Goal: Browse casually

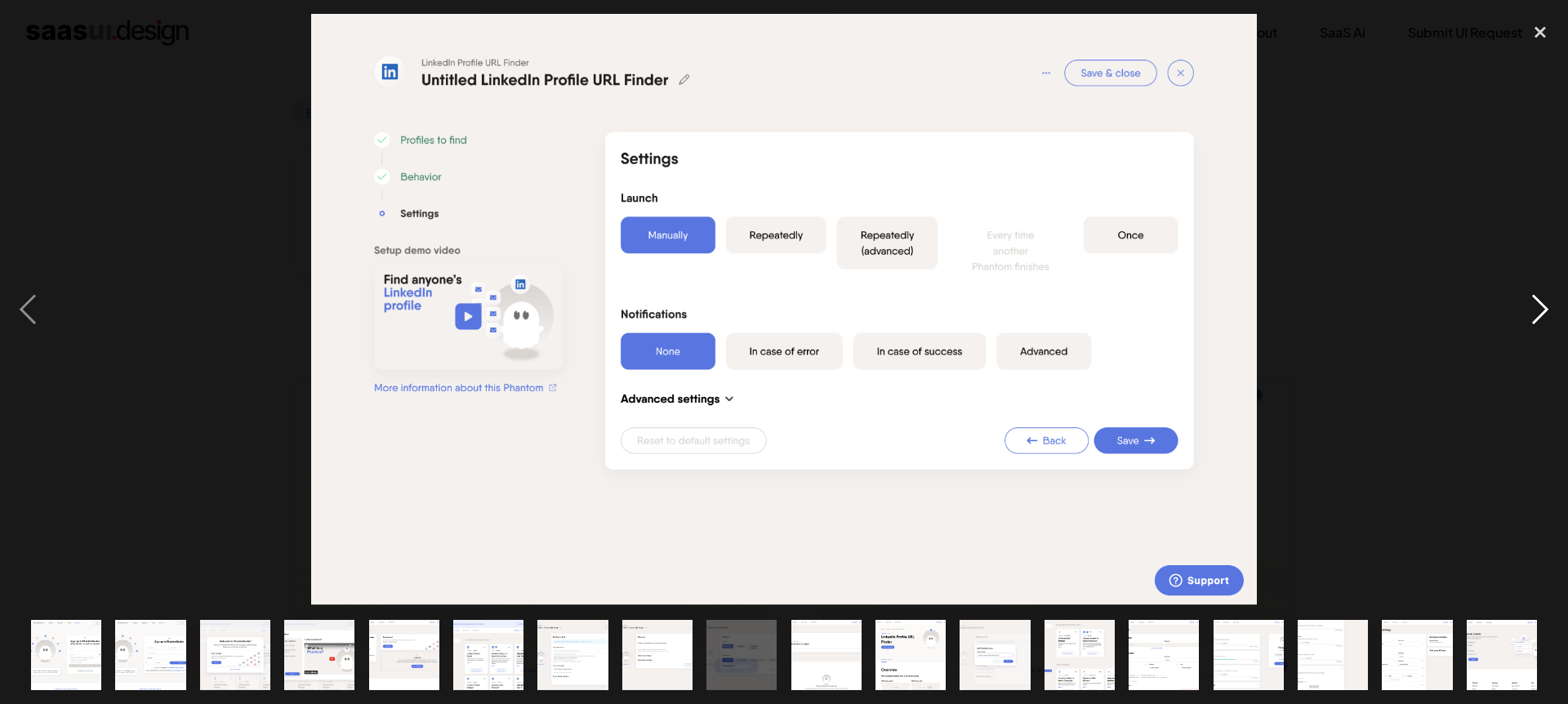
click at [1534, 310] on div "next image" at bounding box center [1540, 309] width 56 height 591
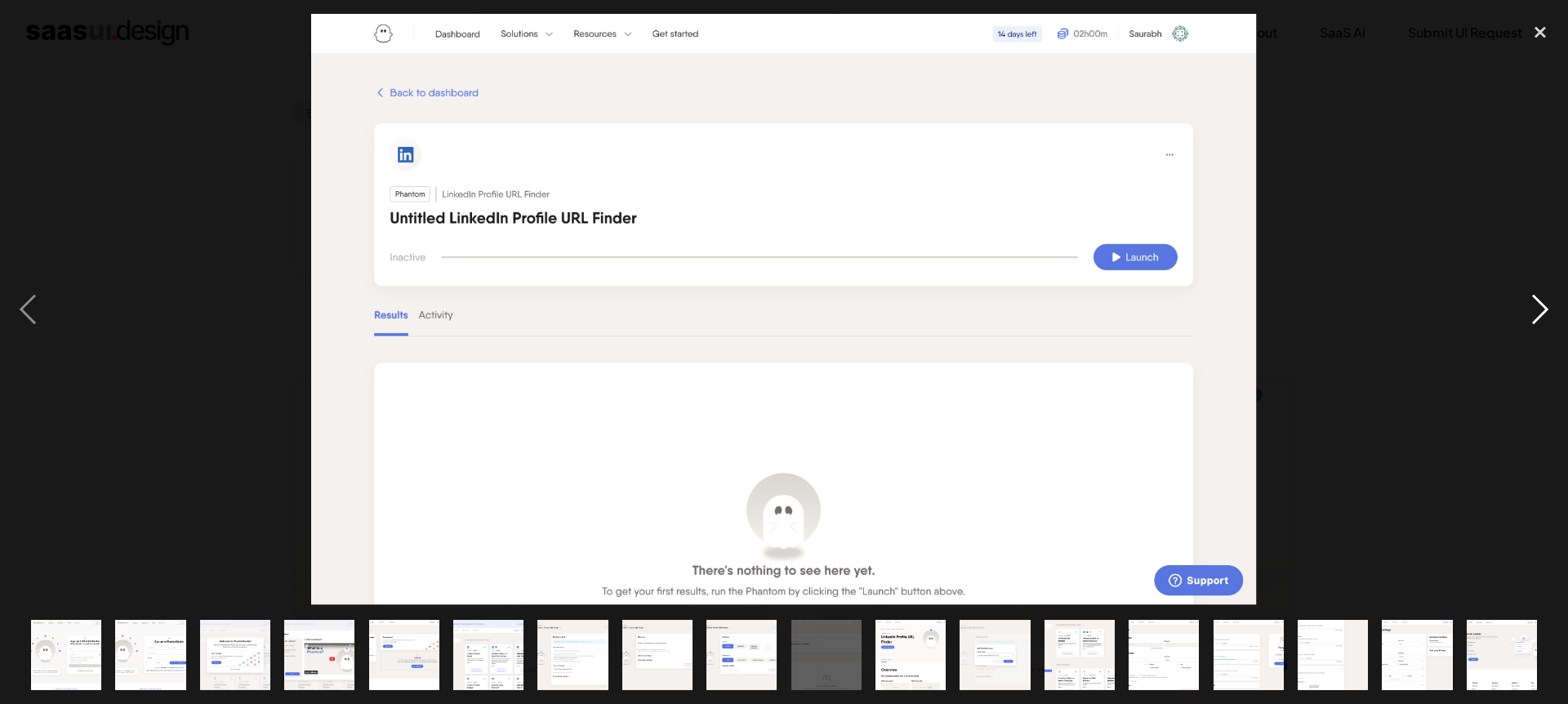
click at [1533, 314] on div "next image" at bounding box center [1540, 309] width 56 height 591
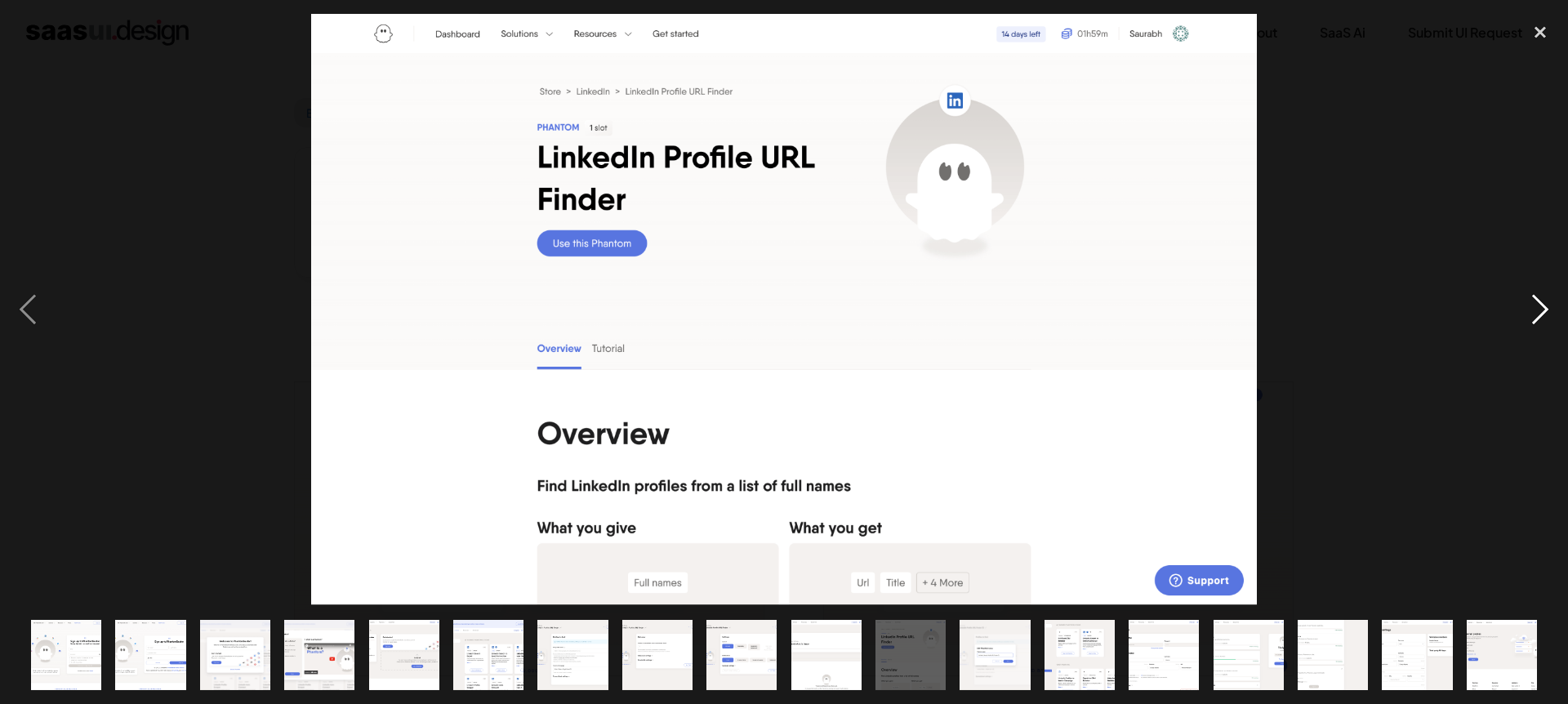
click at [1533, 314] on div "next image" at bounding box center [1540, 309] width 56 height 591
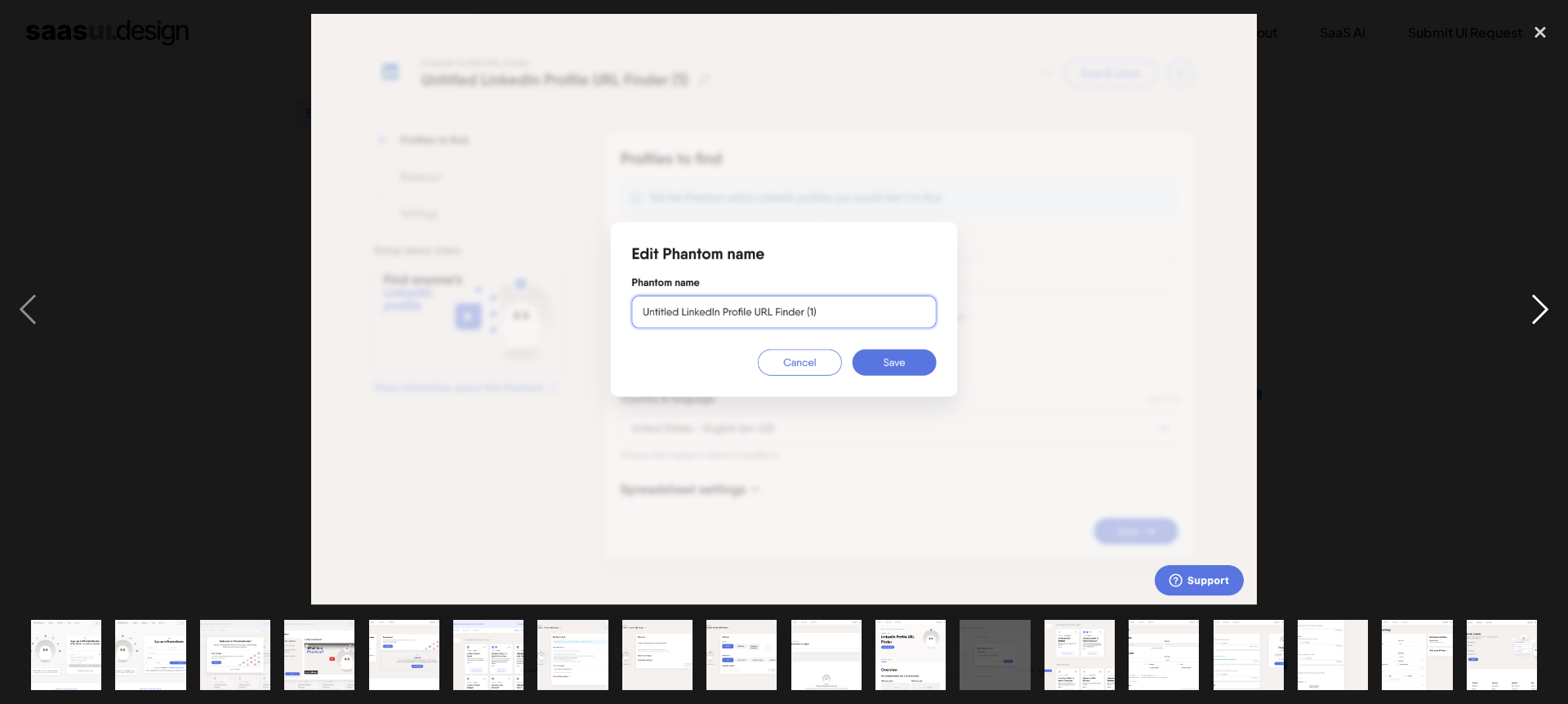
click at [1533, 314] on div "next image" at bounding box center [1540, 309] width 56 height 591
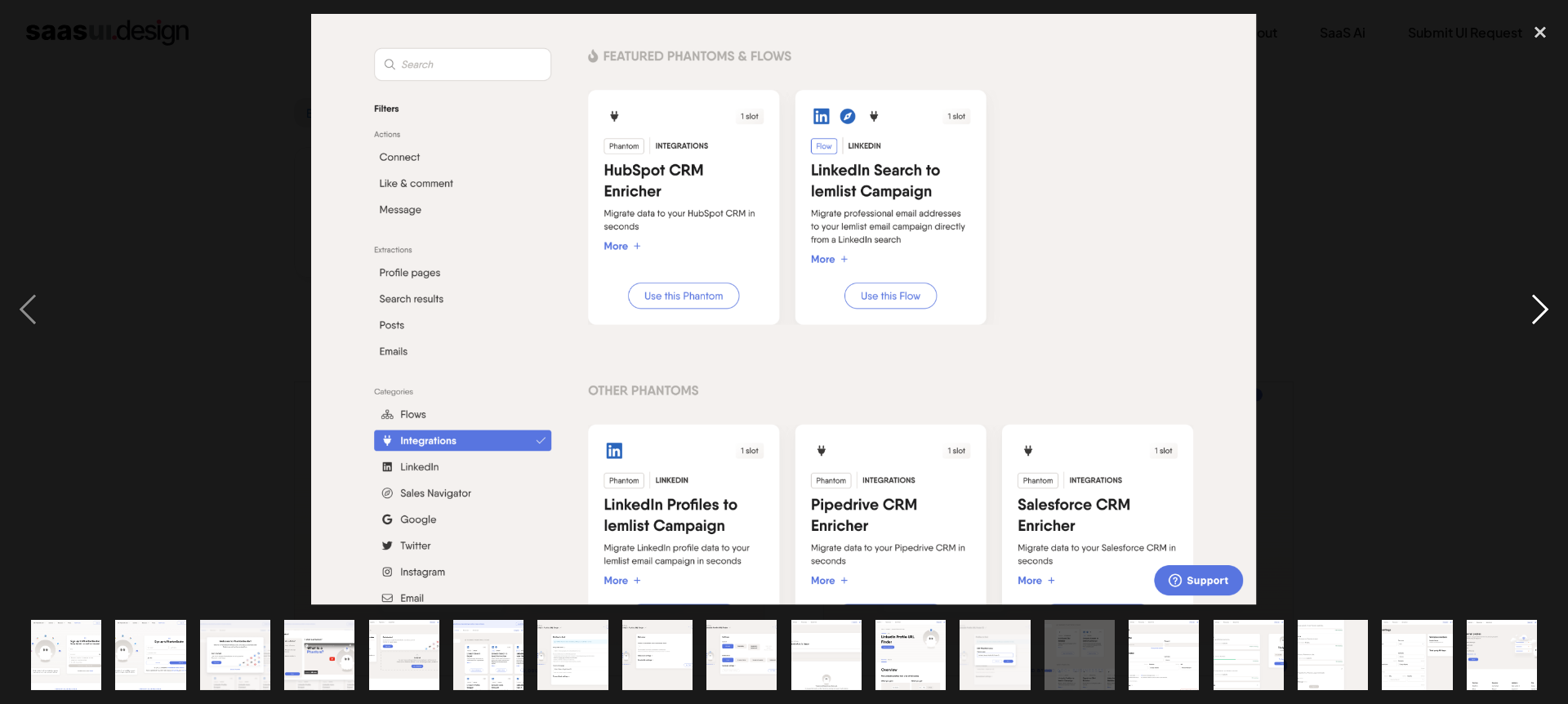
click at [1533, 314] on div "next image" at bounding box center [1540, 309] width 56 height 591
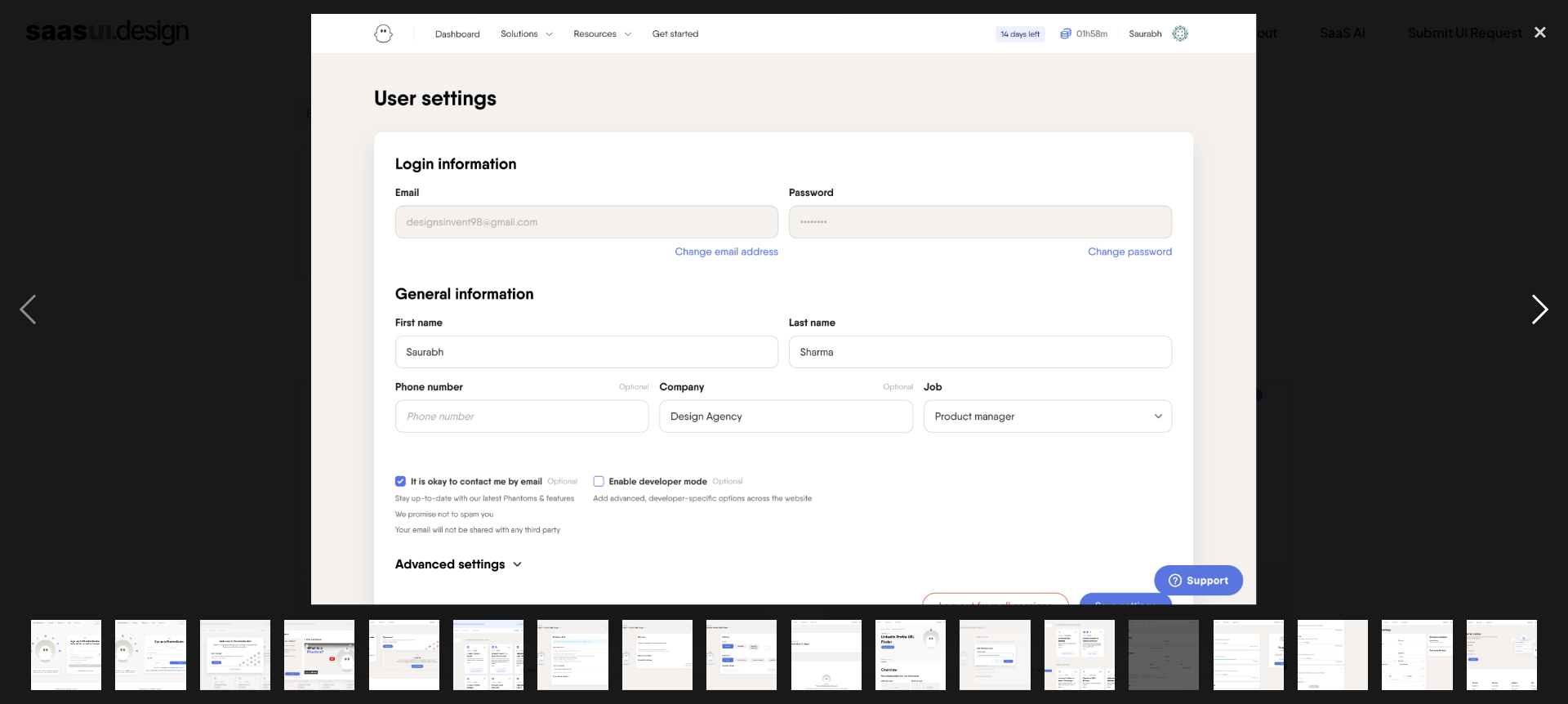
click at [1533, 314] on div "next image" at bounding box center [1540, 309] width 56 height 591
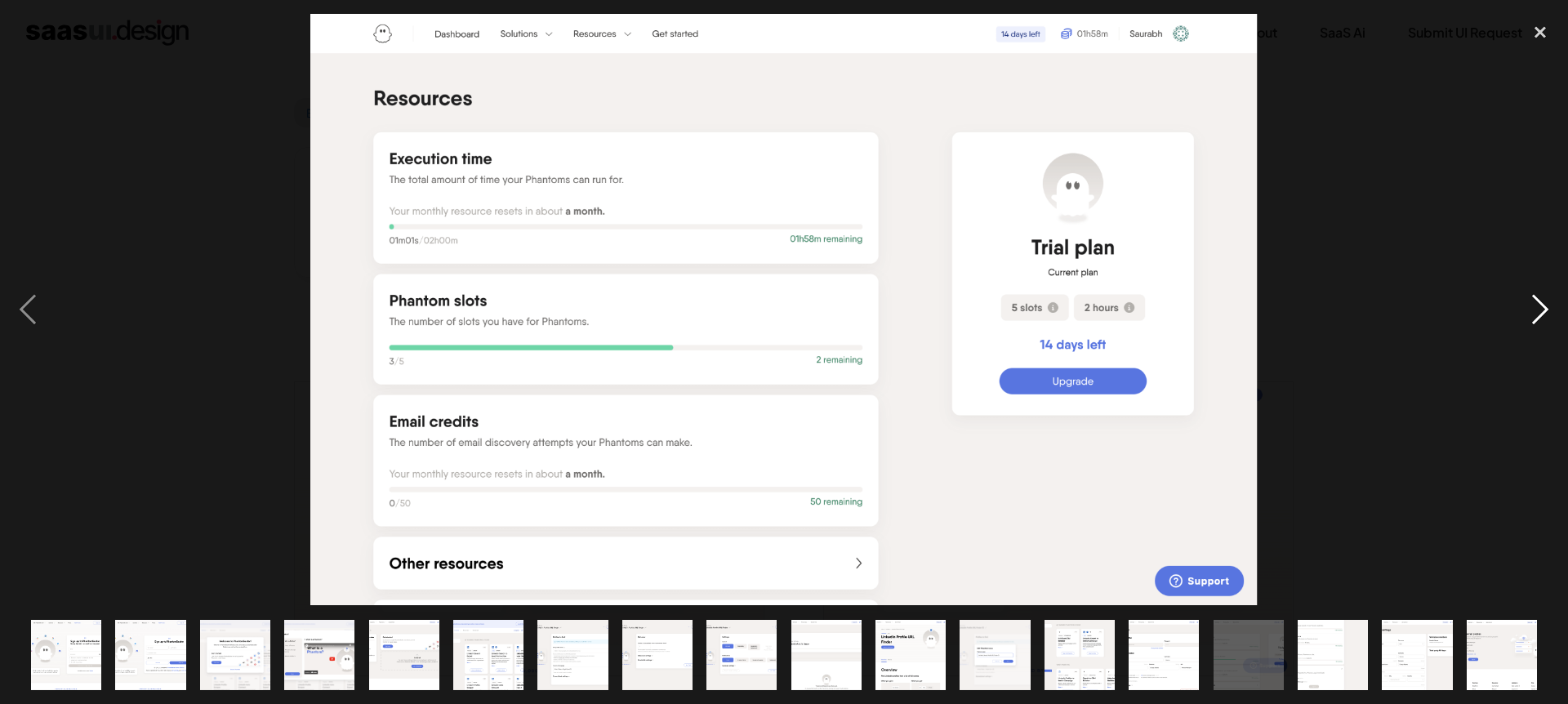
click at [1533, 314] on div "next image" at bounding box center [1540, 309] width 56 height 591
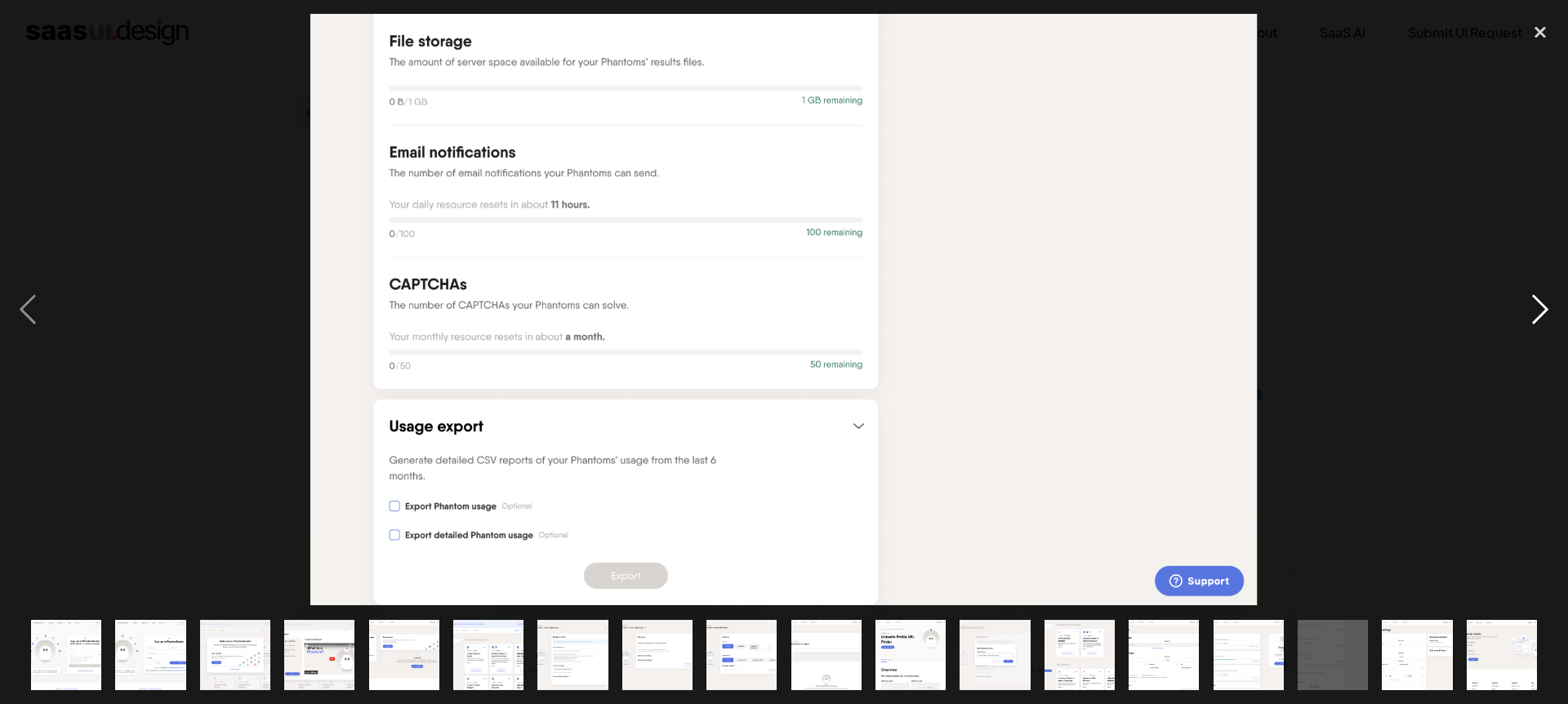
click at [1533, 314] on div "next image" at bounding box center [1540, 309] width 56 height 591
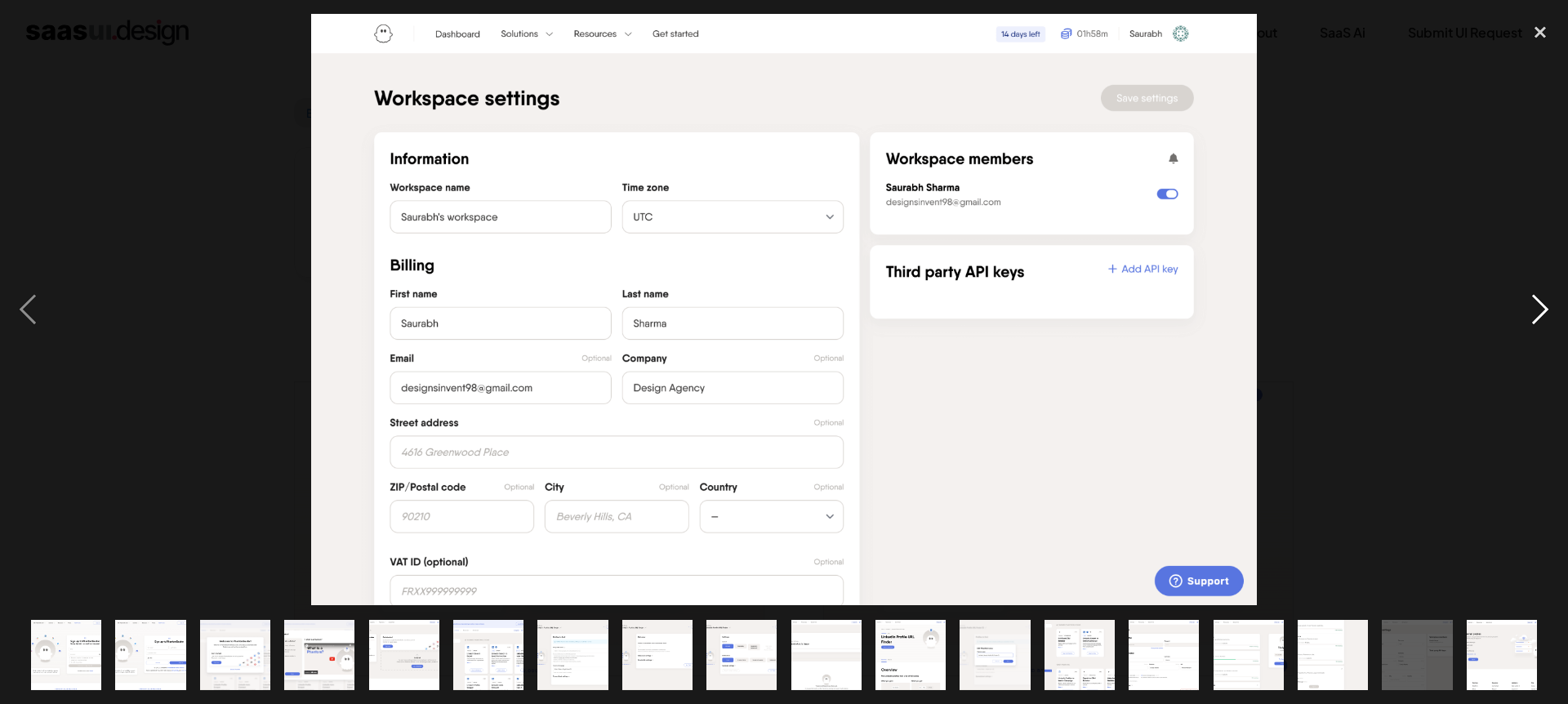
click at [1533, 314] on div "next image" at bounding box center [1540, 309] width 56 height 591
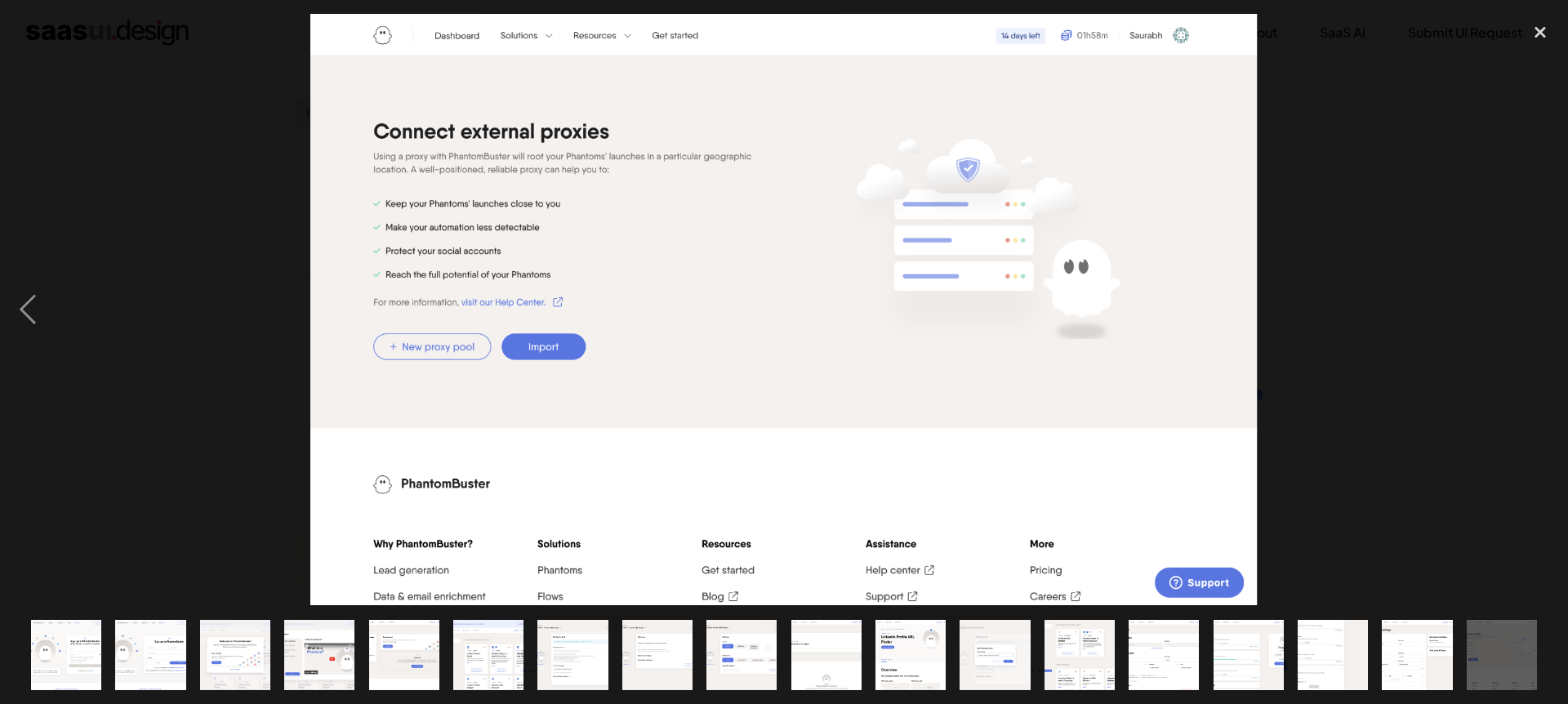
click at [1533, 314] on div "next image" at bounding box center [1540, 309] width 56 height 591
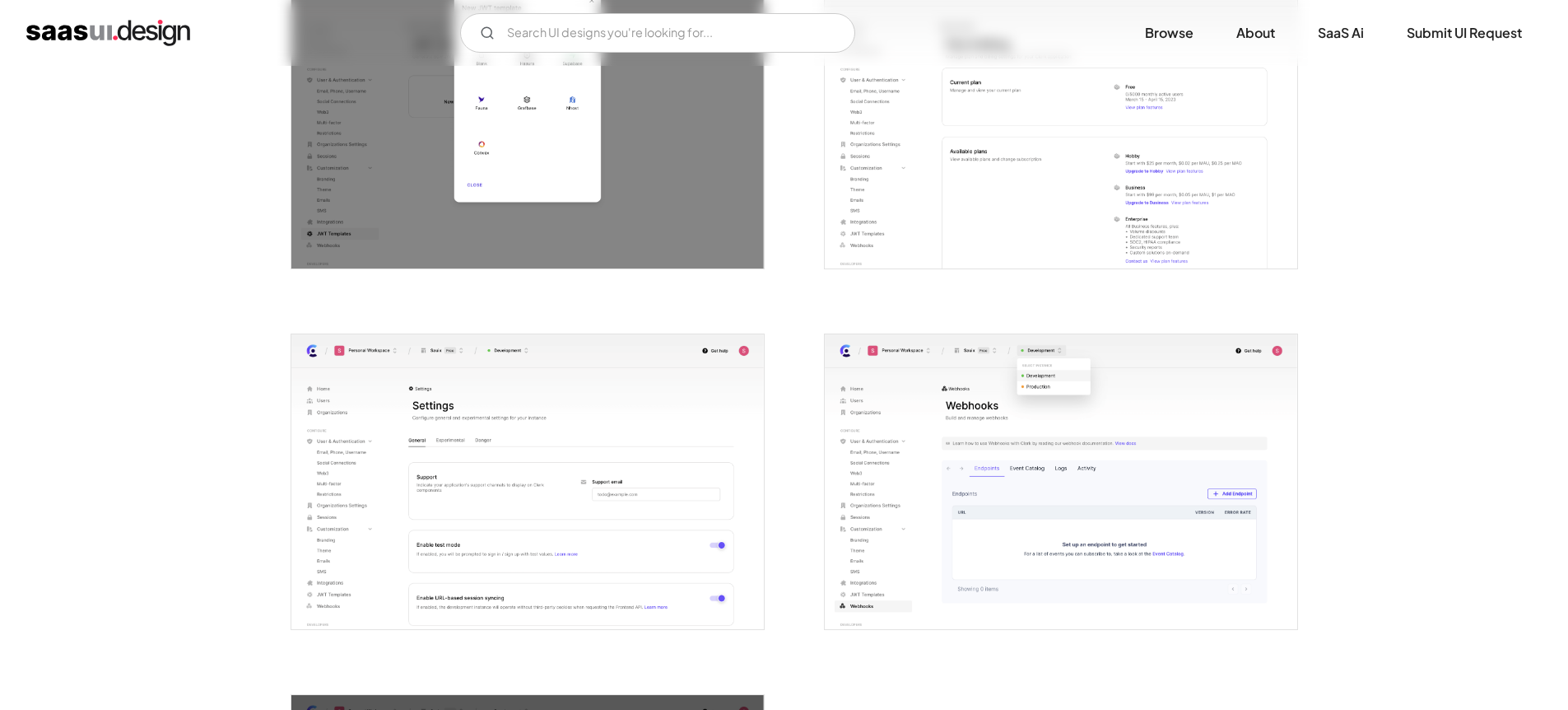
scroll to position [3722, 0]
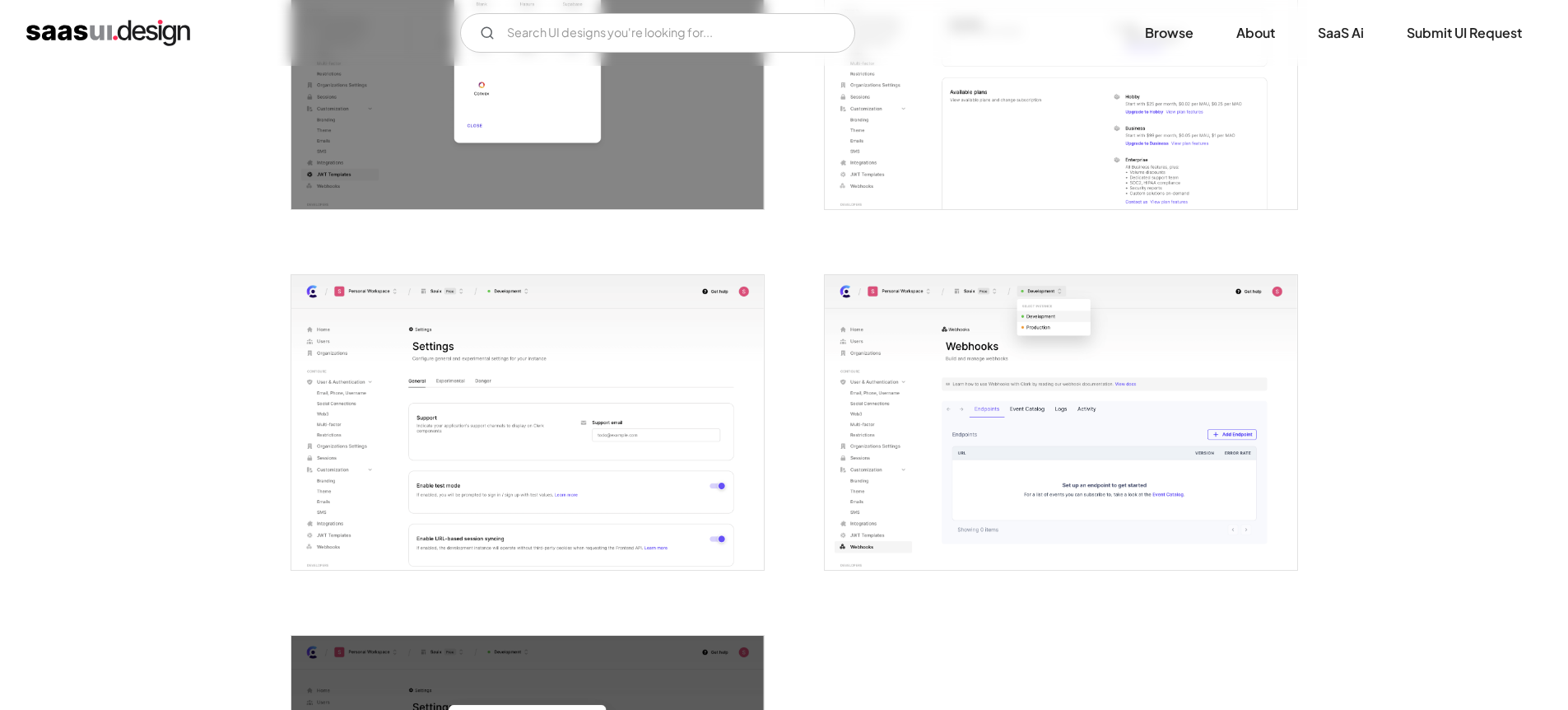
click at [697, 415] on img "open lightbox" at bounding box center [527, 423] width 472 height 296
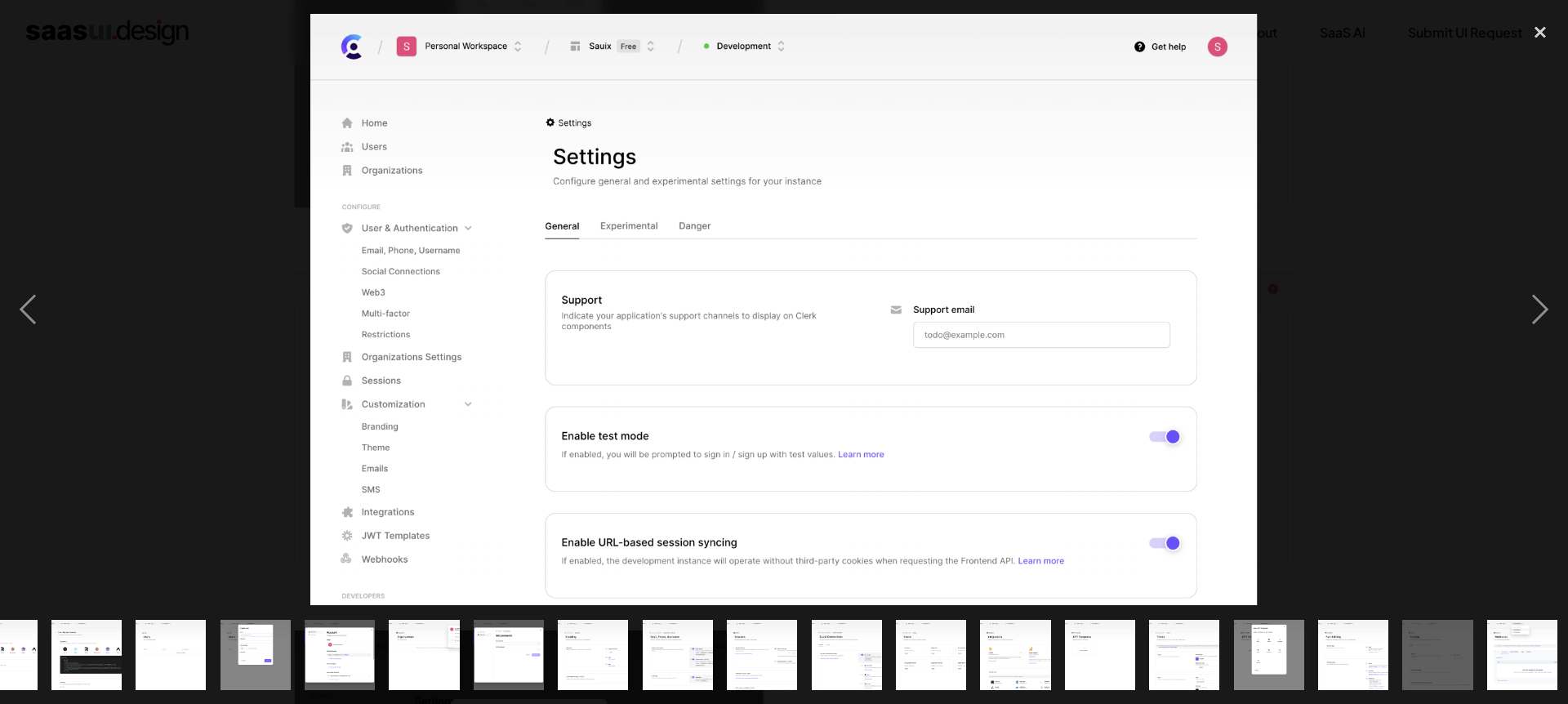
scroll to position [0, 389]
